Goal: Transaction & Acquisition: Obtain resource

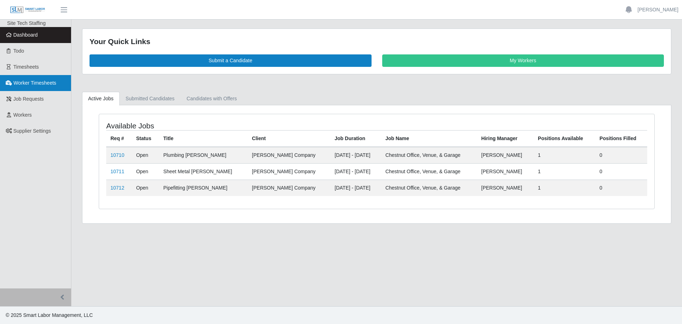
click at [36, 86] on link "Worker Timesheets" at bounding box center [35, 83] width 71 height 16
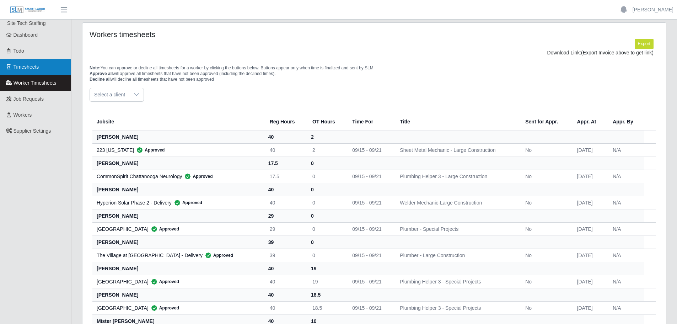
click at [31, 67] on span "Timesheets" at bounding box center [27, 67] width 26 height 6
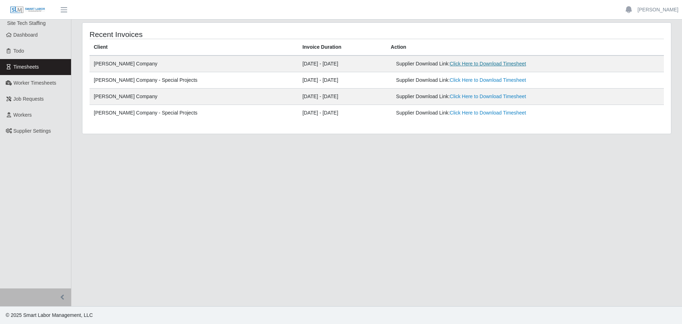
click at [450, 64] on link "Click Here to Download Timesheet" at bounding box center [488, 64] width 76 height 6
click at [474, 83] on link "Click Here to Download Timesheet" at bounding box center [488, 80] width 76 height 6
click at [462, 79] on link "Click Here to Download Timesheet" at bounding box center [488, 80] width 76 height 6
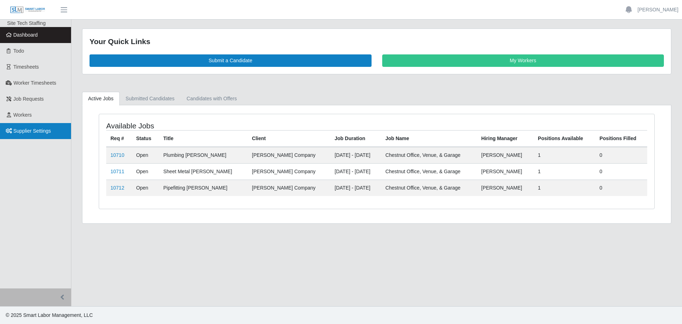
click at [45, 130] on span "Supplier Settings" at bounding box center [33, 131] width 38 height 6
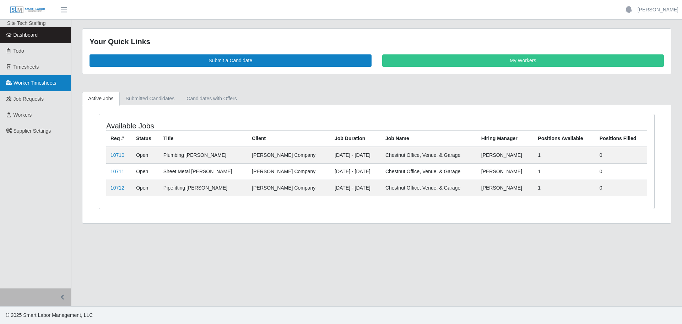
click at [37, 86] on link "Worker Timesheets" at bounding box center [35, 83] width 71 height 16
